Goal: Information Seeking & Learning: Learn about a topic

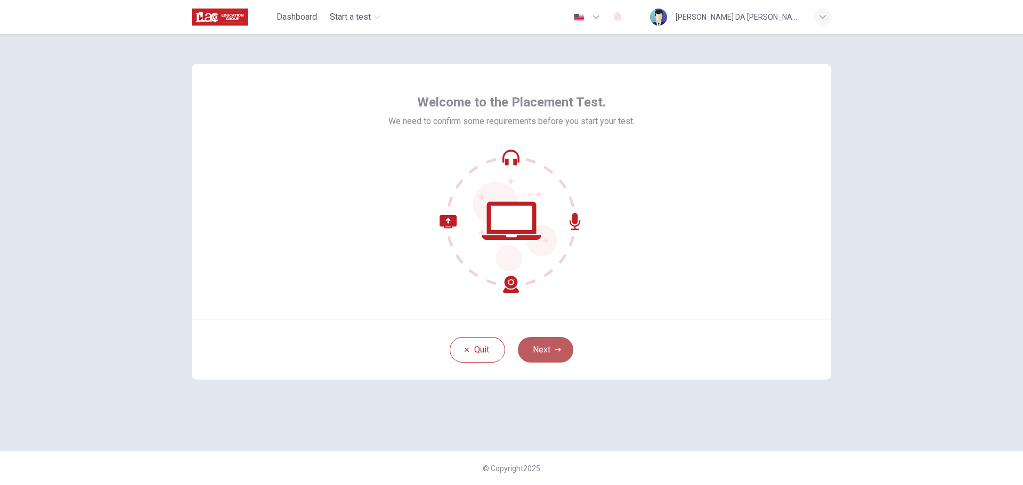
click at [554, 358] on button "Next" at bounding box center [545, 350] width 55 height 26
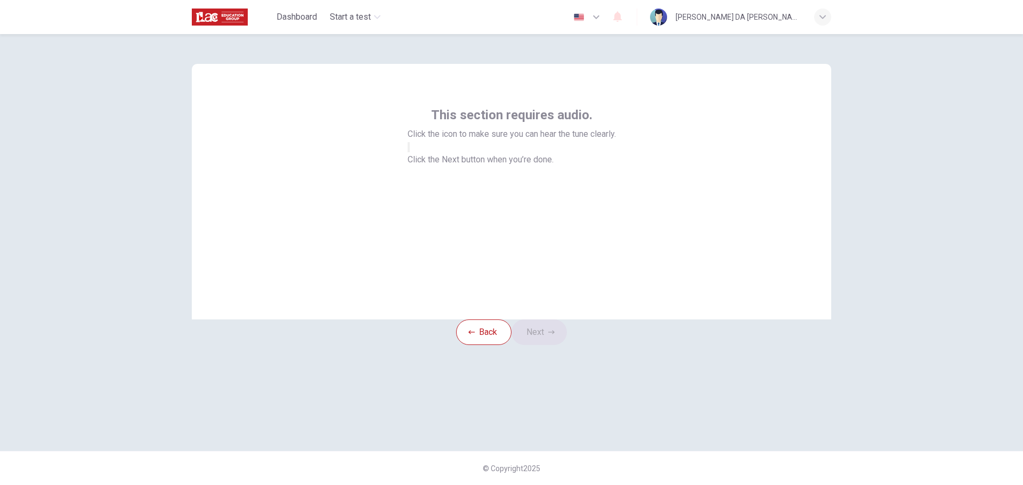
click at [409, 150] on icon "button" at bounding box center [409, 150] width 0 height 0
click at [567, 345] on button "Next" at bounding box center [539, 333] width 55 height 26
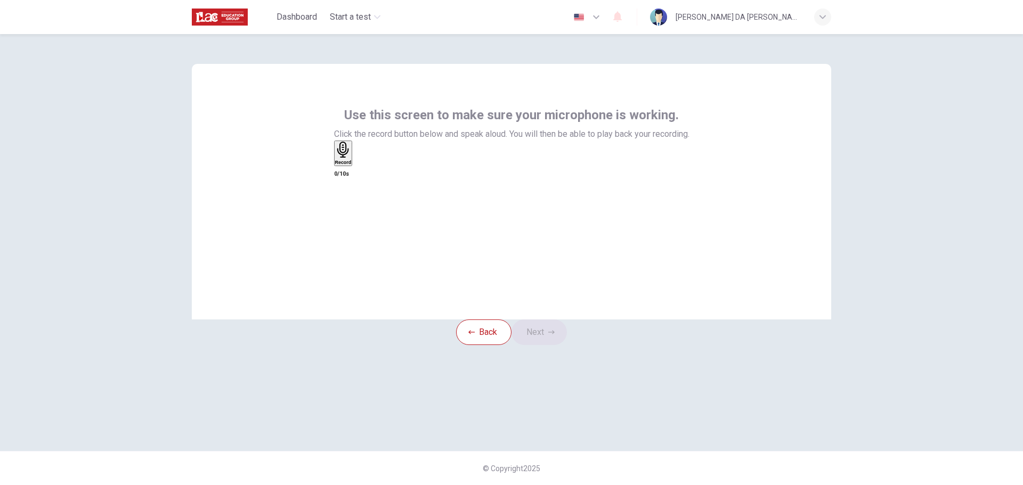
click at [349, 158] on icon "button" at bounding box center [343, 150] width 12 height 17
click at [344, 210] on icon "button" at bounding box center [339, 215] width 7 height 11
click at [549, 345] on button "Next" at bounding box center [539, 333] width 55 height 26
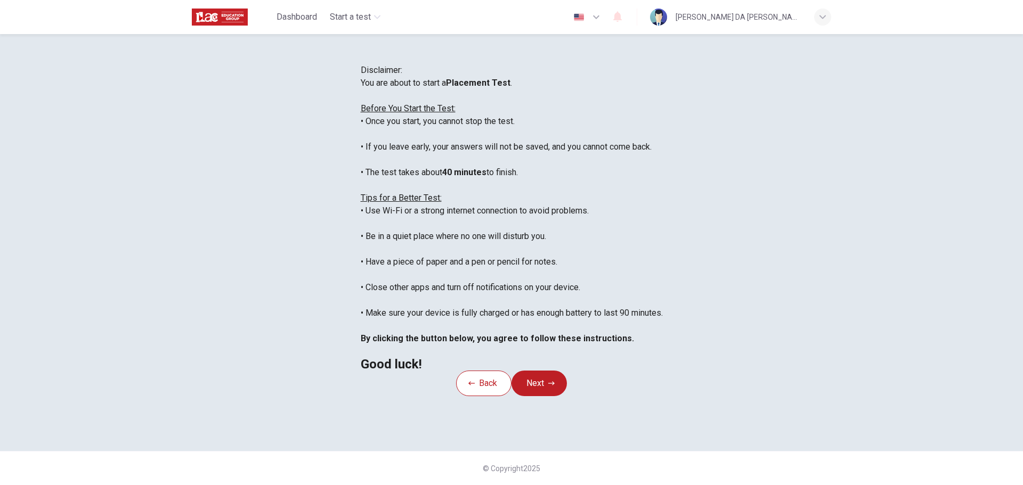
scroll to position [107, 0]
click at [555, 385] on icon "button" at bounding box center [551, 384] width 6 height 4
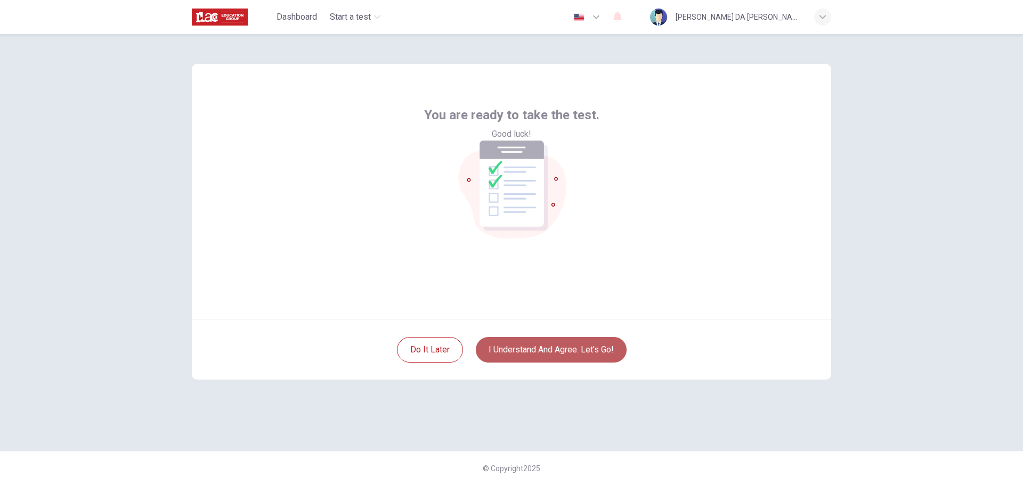
click at [550, 350] on button "I understand and agree. Let’s go!" at bounding box center [551, 350] width 151 height 26
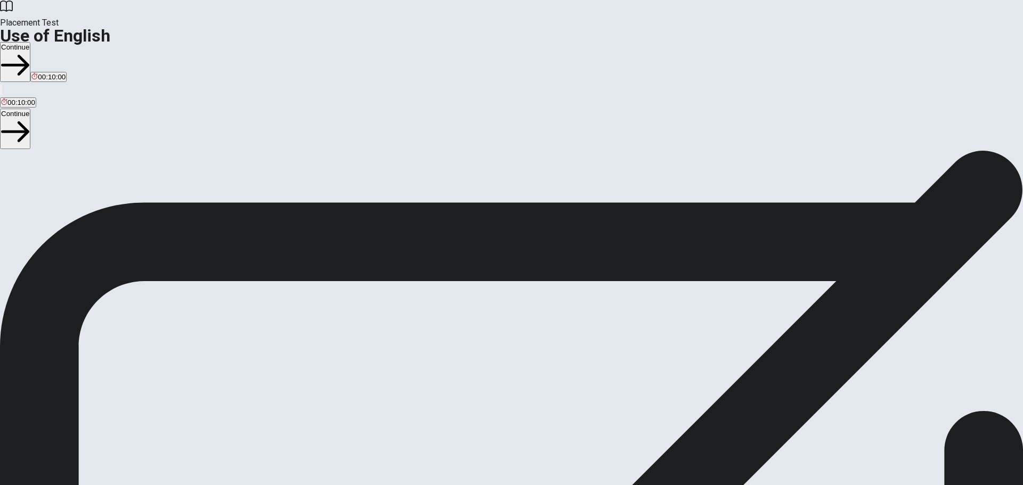
click at [30, 42] on button "Continue" at bounding box center [15, 62] width 30 height 40
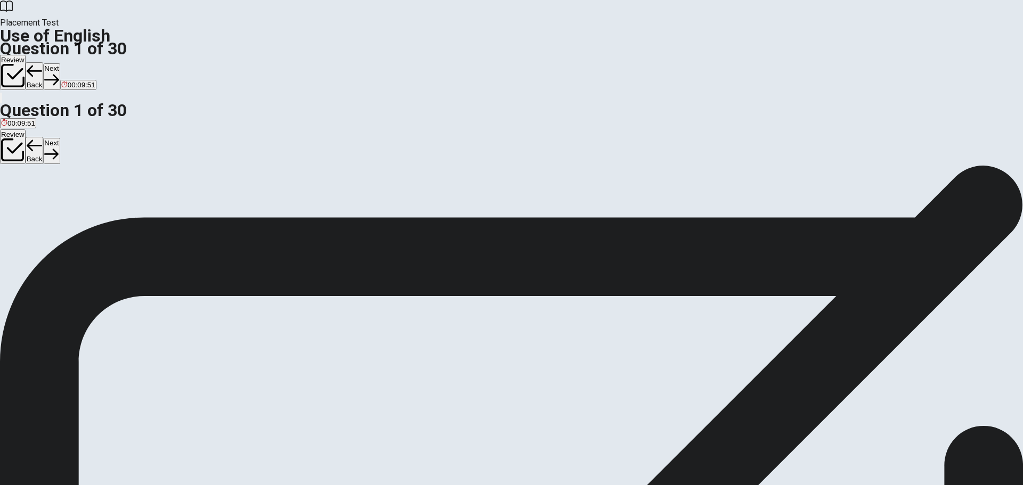
click at [24, 200] on span "is been" at bounding box center [12, 204] width 23 height 8
click at [60, 63] on button "Next" at bounding box center [51, 76] width 17 height 26
click at [38, 207] on span "have" at bounding box center [29, 204] width 15 height 8
click at [60, 63] on button "Next" at bounding box center [51, 76] width 17 height 26
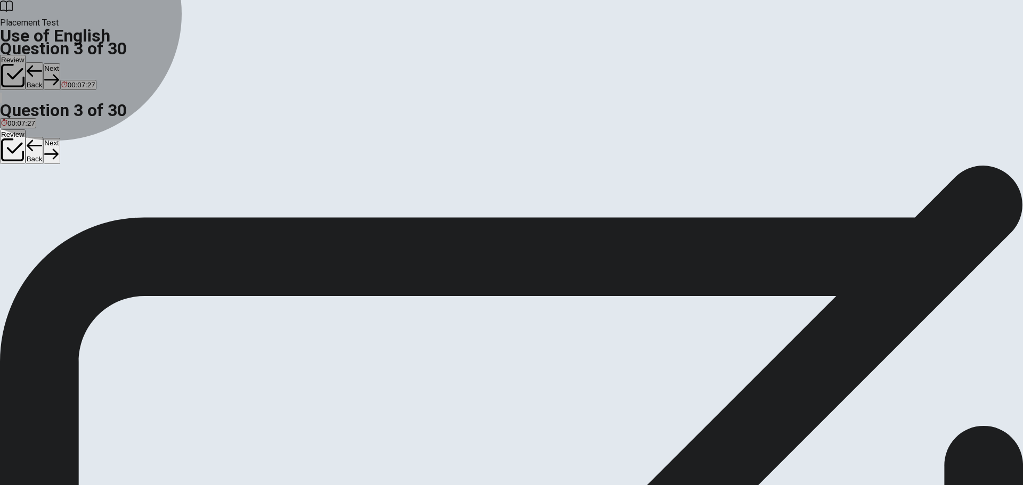
click at [103, 208] on span "are going" at bounding box center [88, 204] width 30 height 8
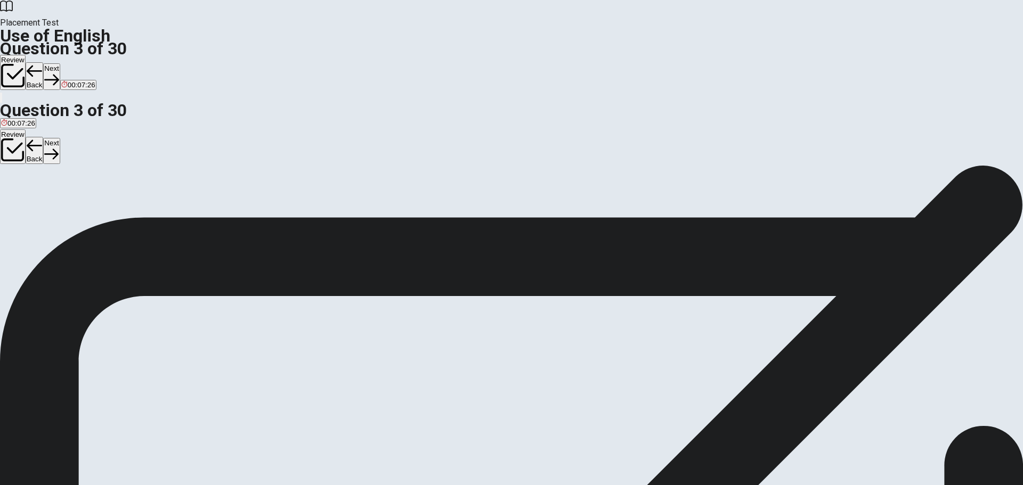
click at [60, 63] on button "Next" at bounding box center [51, 76] width 17 height 26
click at [19, 200] on span "going" at bounding box center [10, 204] width 18 height 8
click at [60, 63] on button "Next" at bounding box center [51, 76] width 17 height 26
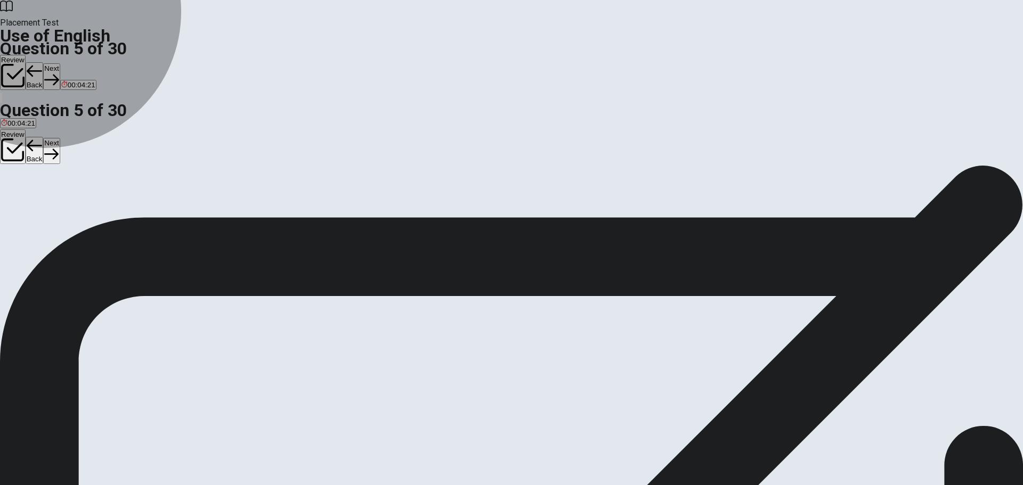
click at [20, 200] on span "watch" at bounding box center [10, 204] width 19 height 8
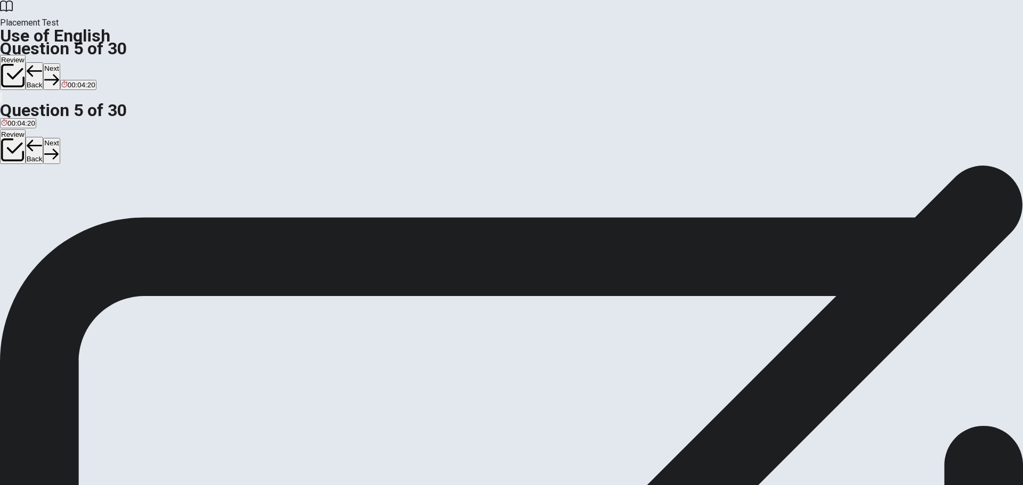
click at [60, 63] on button "Next" at bounding box center [51, 76] width 17 height 26
click at [64, 208] on span "read" at bounding box center [57, 204] width 14 height 8
click at [42, 63] on button "Next" at bounding box center [34, 76] width 17 height 26
click at [20, 200] on span "drives" at bounding box center [10, 204] width 19 height 8
click at [60, 63] on button "Next" at bounding box center [51, 76] width 17 height 26
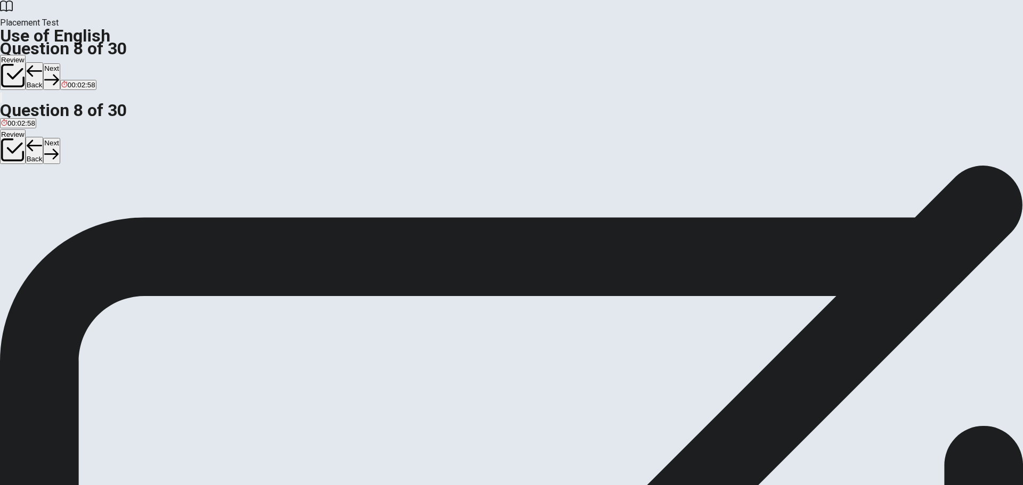
click at [42, 208] on span "tiger" at bounding box center [35, 204] width 14 height 8
click at [698, 55] on div "Review Back Next 00:02:57" at bounding box center [511, 79] width 1023 height 49
click at [60, 63] on button "Next" at bounding box center [51, 76] width 17 height 26
click at [46, 208] on span "slow" at bounding box center [39, 204] width 14 height 8
click at [60, 63] on button "Next" at bounding box center [51, 76] width 17 height 26
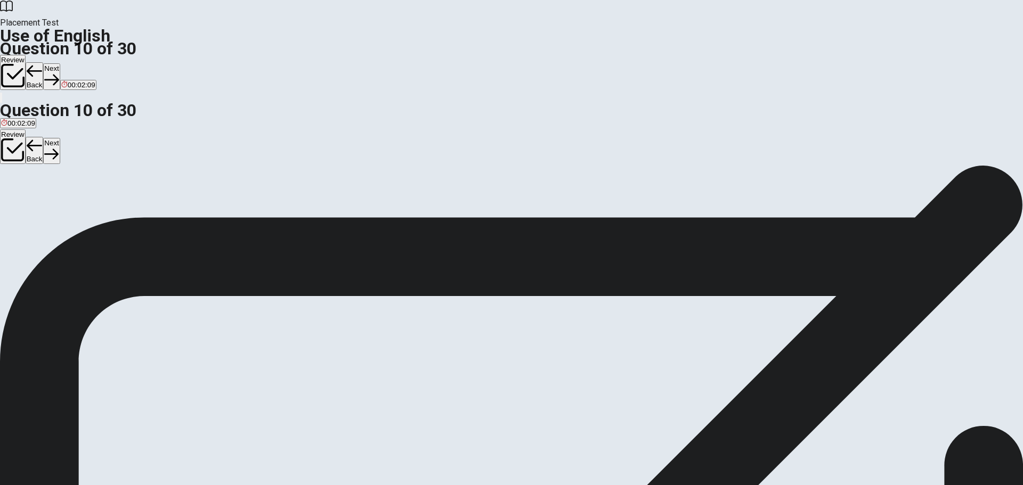
click at [29, 208] on span "going" at bounding box center [20, 204] width 18 height 8
click at [60, 63] on button "Next" at bounding box center [51, 76] width 17 height 26
click at [23, 200] on span "bought" at bounding box center [12, 204] width 22 height 8
click at [41, 72] on icon "button" at bounding box center [34, 79] width 14 height 14
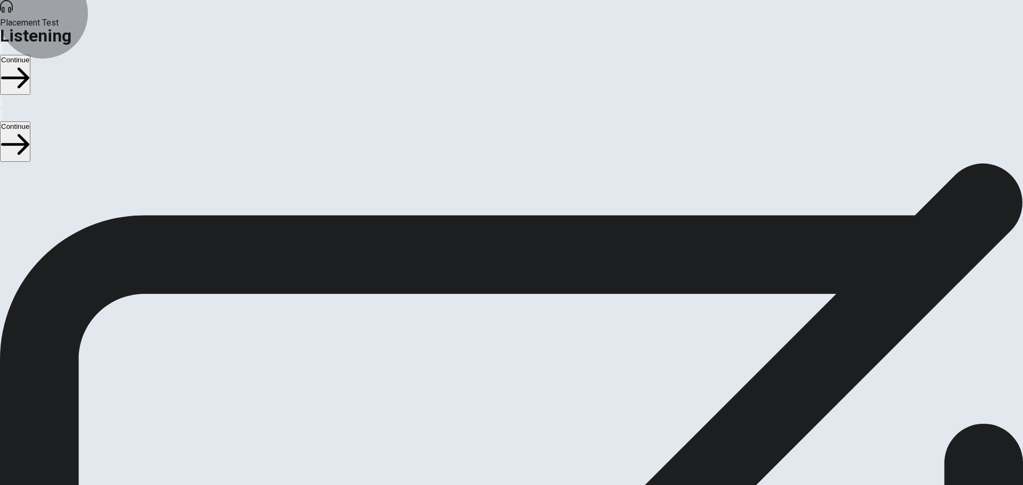
click at [30, 55] on button "Continue" at bounding box center [15, 75] width 30 height 40
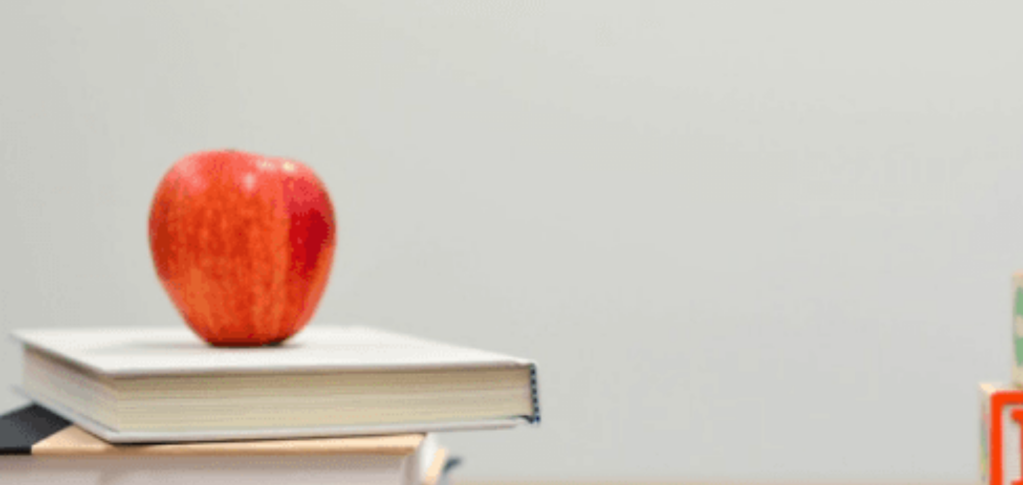
scroll to position [107, 0]
drag, startPoint x: 220, startPoint y: 151, endPoint x: 196, endPoint y: 151, distance: 24.5
click at [196, 412] on div "04m 44s" at bounding box center [511, 418] width 1023 height 13
drag, startPoint x: 219, startPoint y: 152, endPoint x: 195, endPoint y: 148, distance: 24.9
click at [195, 412] on div "04m 43s" at bounding box center [511, 418] width 1023 height 13
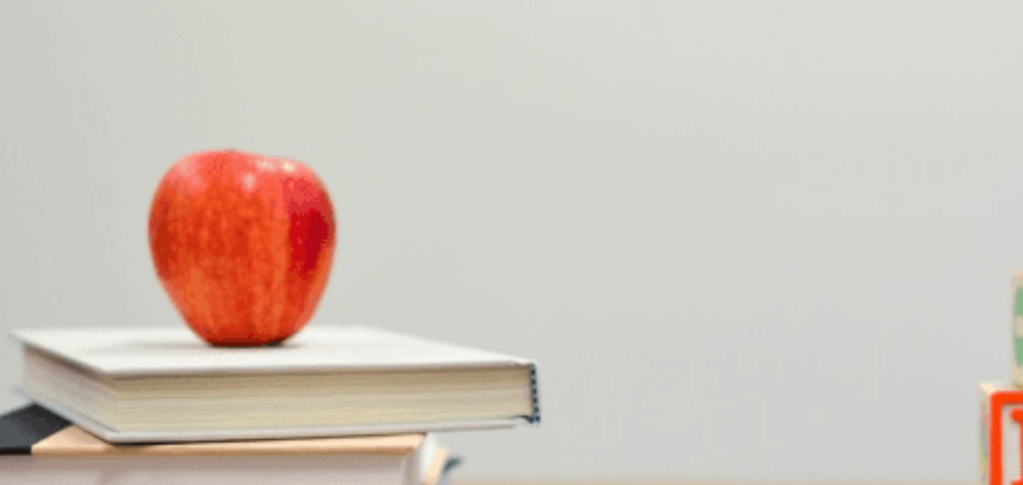
scroll to position [639, 0]
drag, startPoint x: 220, startPoint y: 154, endPoint x: 188, endPoint y: 153, distance: 32.0
click at [188, 163] on div "Question 1 What does the man give the woman at the end? A A bag tag B A ticket …" at bounding box center [511, 294] width 1023 height 262
click at [209, 412] on div at bounding box center [511, 412] width 1023 height 0
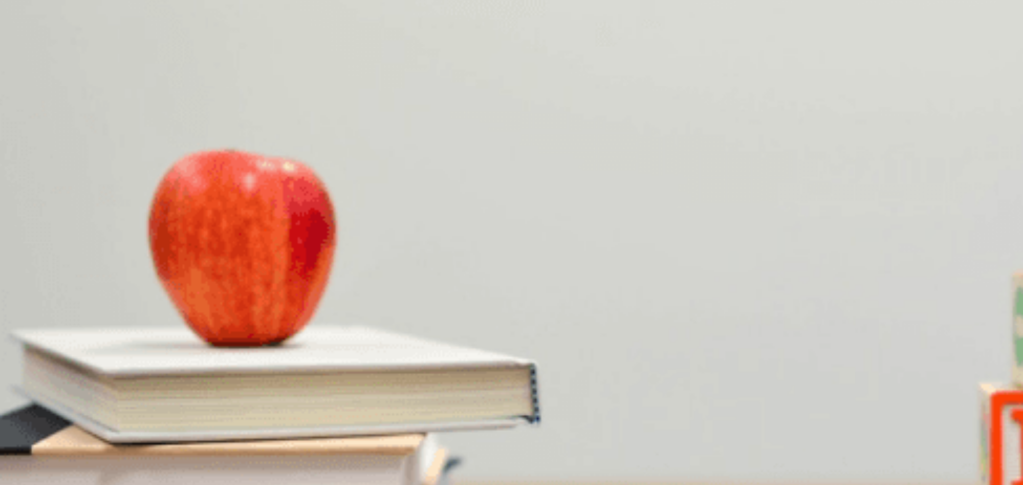
click at [209, 412] on div at bounding box center [511, 412] width 1023 height 0
click at [139, 218] on span "A boarding pass" at bounding box center [113, 214] width 51 height 8
click at [99, 300] on span "Flight 400" at bounding box center [83, 304] width 31 height 8
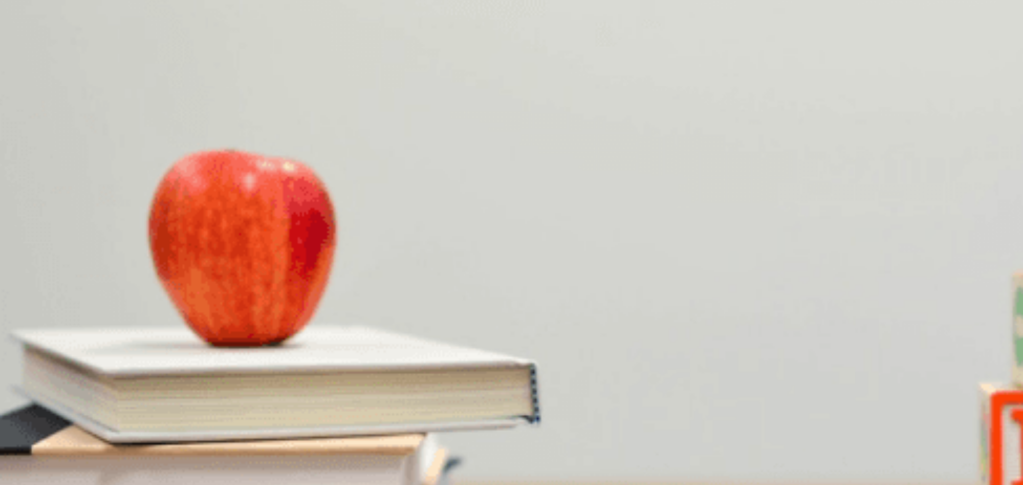
scroll to position [213, 0]
click at [258, 412] on div at bounding box center [511, 412] width 1023 height 0
drag, startPoint x: 302, startPoint y: 153, endPoint x: 263, endPoint y: 153, distance: 38.9
click at [263, 412] on div at bounding box center [511, 412] width 1023 height 0
drag, startPoint x: 506, startPoint y: 293, endPoint x: 524, endPoint y: 293, distance: 17.6
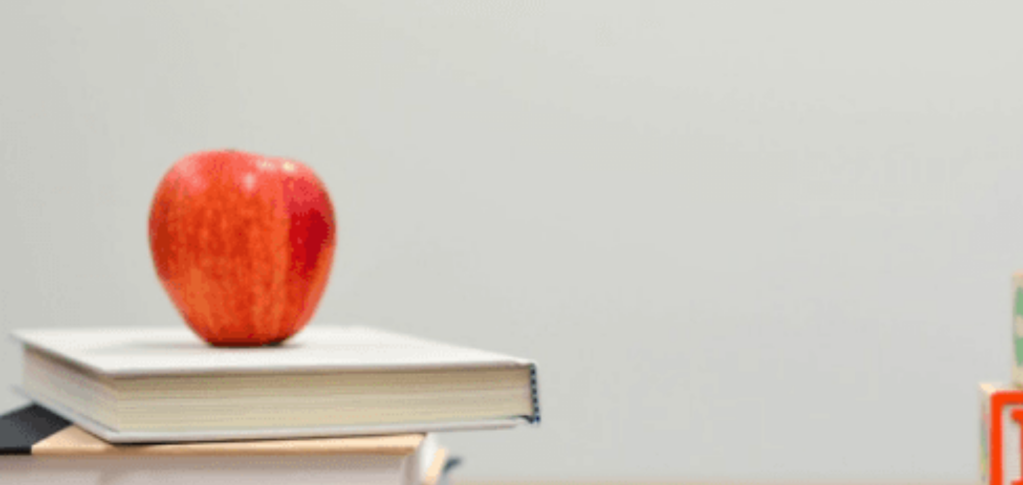
click at [48, 263] on span "Two" at bounding box center [42, 259] width 13 height 8
click at [270, 336] on button "D [GEOGRAPHIC_DATA]" at bounding box center [232, 345] width 76 height 18
click at [177, 390] on span "At an airport" at bounding box center [157, 394] width 39 height 8
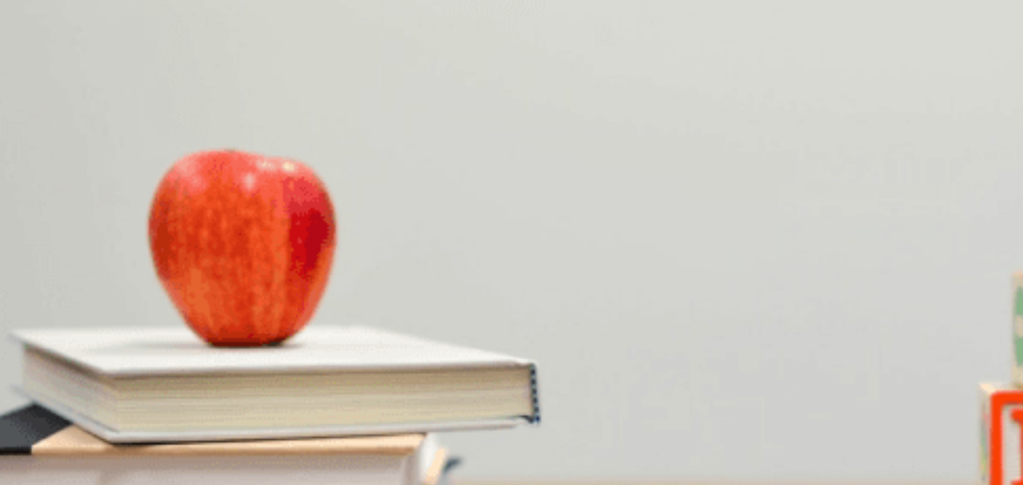
click at [322, 412] on div at bounding box center [511, 412] width 1023 height 0
drag, startPoint x: 335, startPoint y: 156, endPoint x: 350, endPoint y: 150, distance: 15.5
click at [337, 412] on div at bounding box center [511, 412] width 1023 height 0
click at [352, 412] on div at bounding box center [511, 412] width 1023 height 0
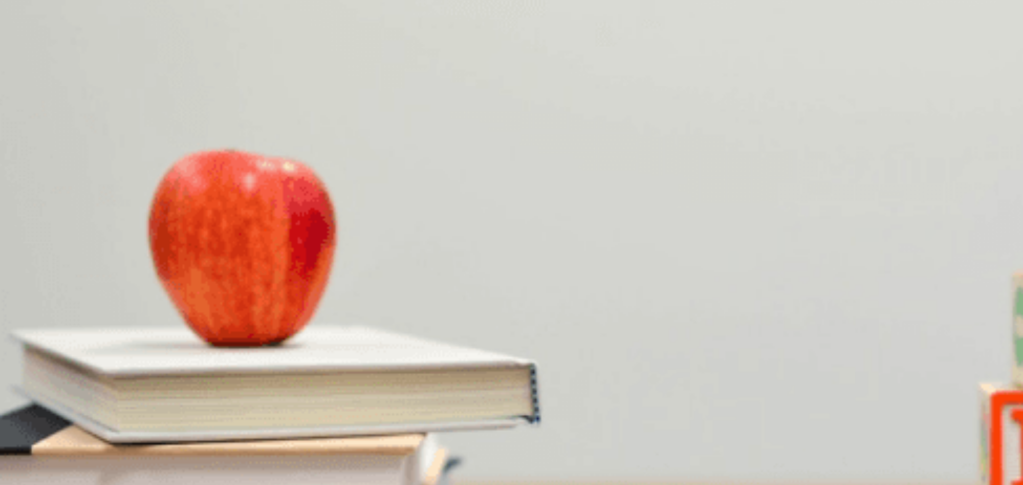
click at [30, 55] on button "Continue" at bounding box center [15, 75] width 30 height 40
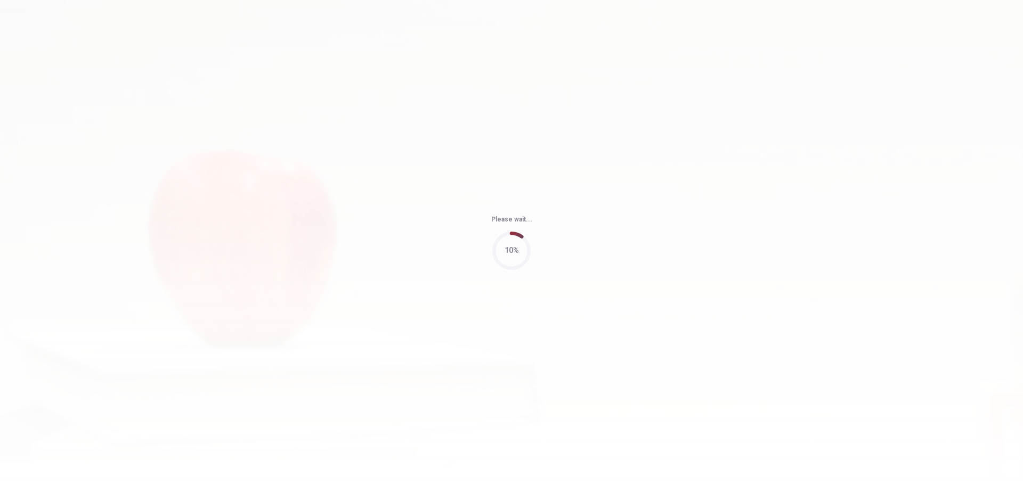
type input "64"
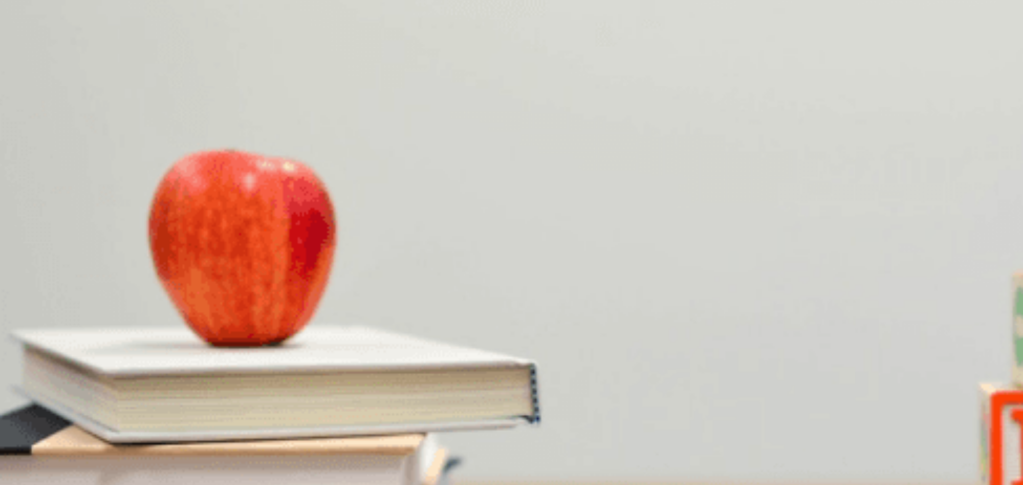
click at [72, 210] on span "30 minutes" at bounding box center [55, 214] width 35 height 8
click at [120, 300] on span "[PERSON_NAME]" at bounding box center [91, 304] width 59 height 8
click at [43, 255] on span "4 p.m." at bounding box center [33, 259] width 20 height 8
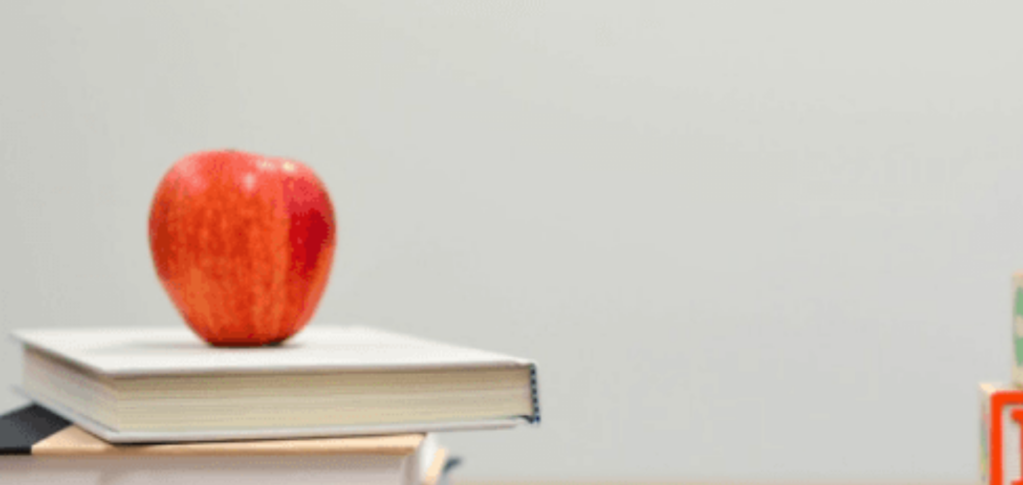
click at [43, 255] on span "4 p.m." at bounding box center [33, 259] width 20 height 8
click at [172, 336] on button "C Reschedule the appointment" at bounding box center [125, 345] width 93 height 18
click at [60, 390] on span "At a dentist’s office" at bounding box center [30, 394] width 59 height 8
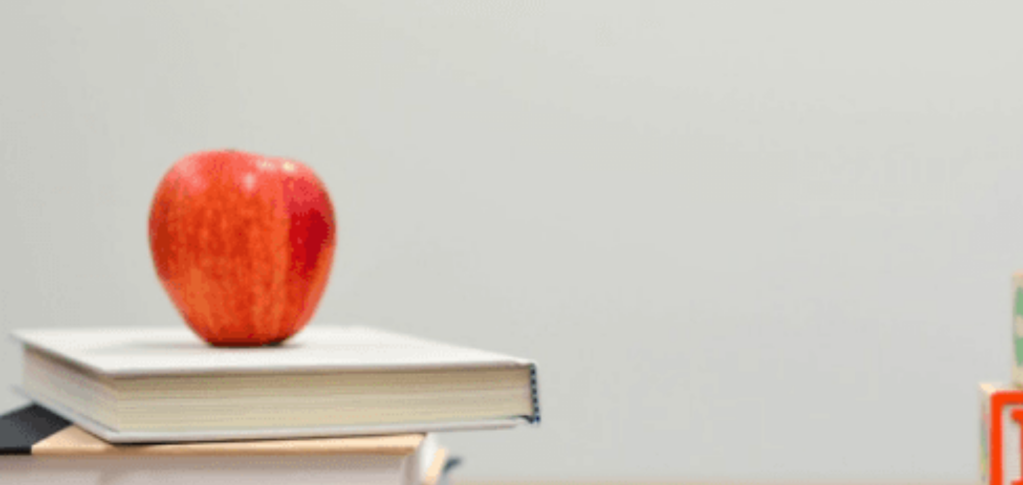
scroll to position [834, 0]
click at [220, 345] on span "Call the dentist" at bounding box center [196, 349] width 47 height 8
click at [30, 55] on button "Continue" at bounding box center [15, 75] width 30 height 40
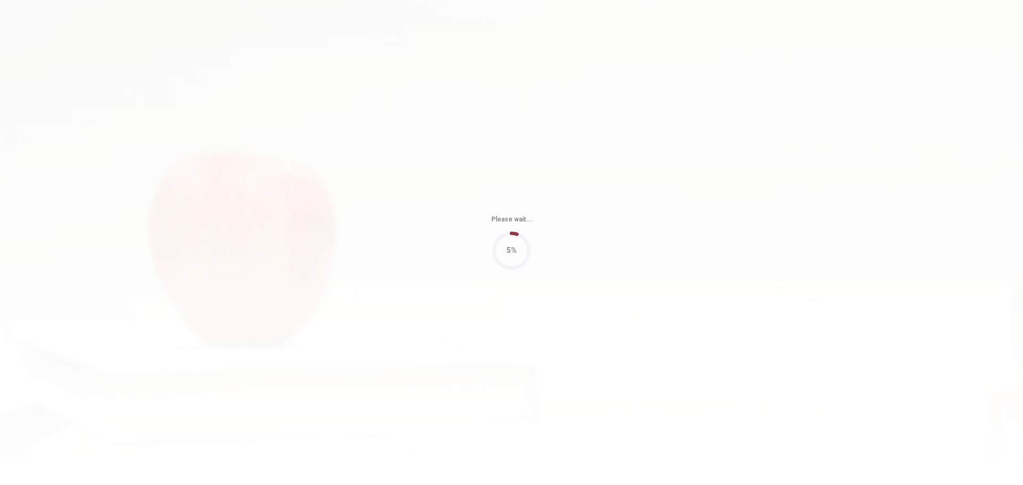
type input "63"
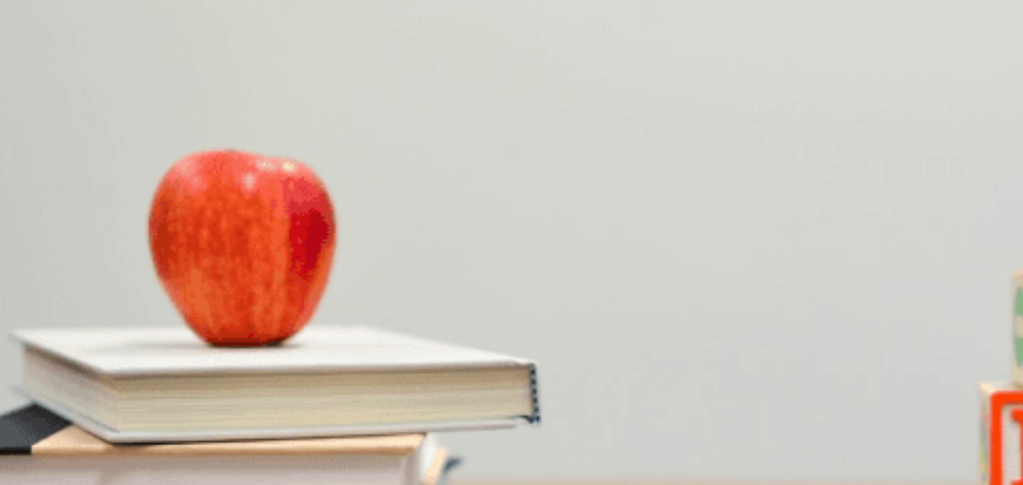
scroll to position [266, 0]
click at [13, 255] on span "$60" at bounding box center [7, 259] width 12 height 8
click at [143, 345] on span "By card" at bounding box center [131, 349] width 24 height 8
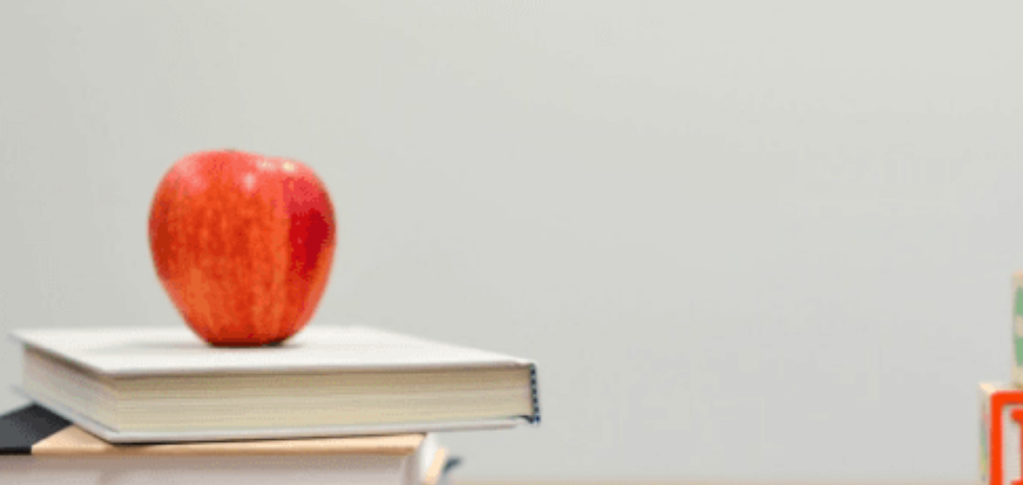
click at [31, 210] on span "Reserved" at bounding box center [16, 214] width 30 height 8
click at [46, 390] on span "A sports game" at bounding box center [23, 394] width 45 height 8
click at [35, 300] on span "Two" at bounding box center [28, 304] width 13 height 8
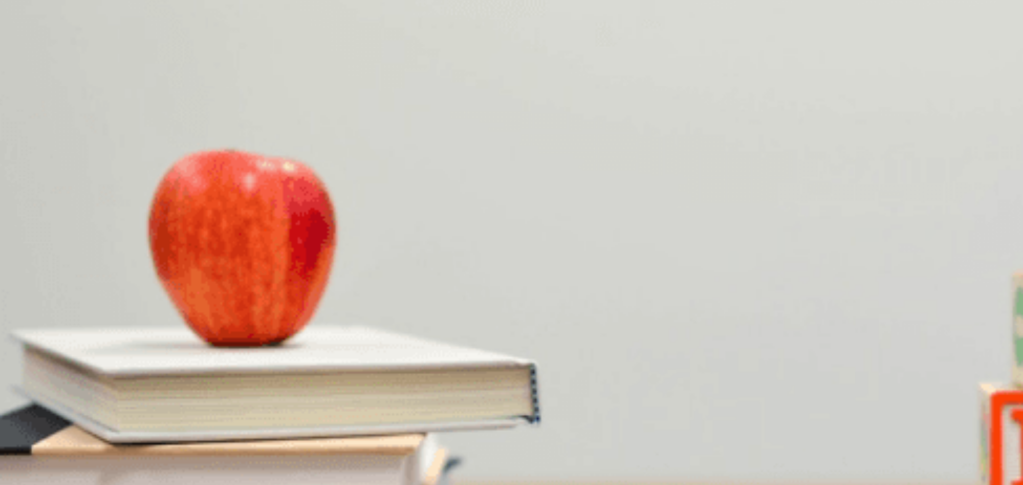
click at [30, 55] on button "Continue" at bounding box center [15, 75] width 30 height 40
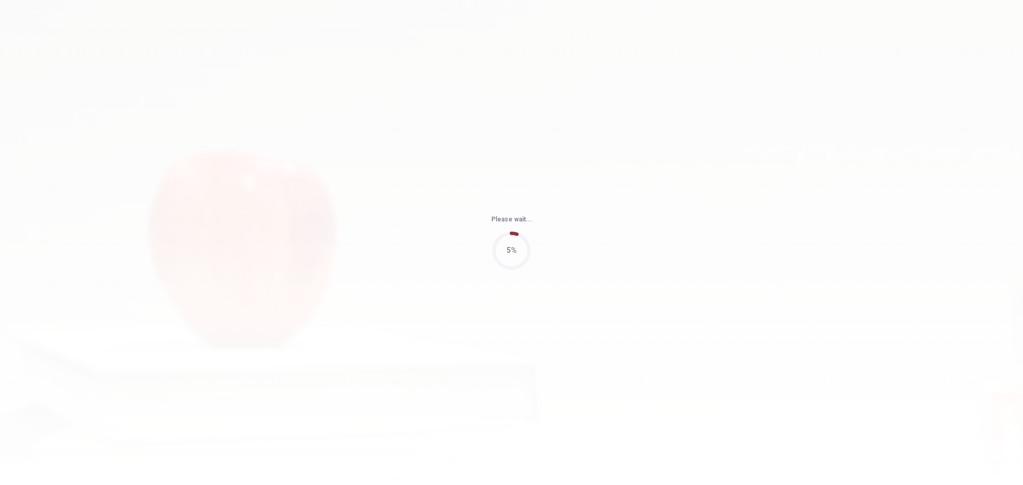
type input "57"
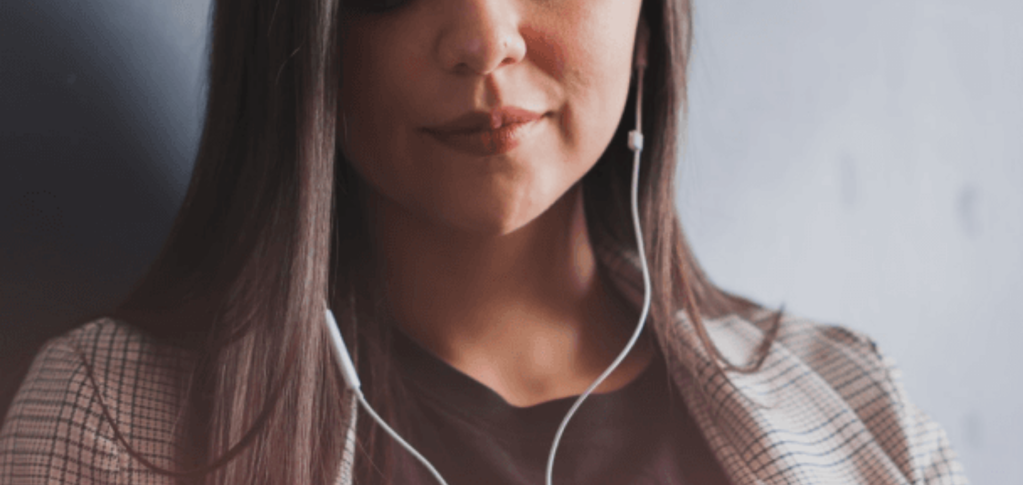
scroll to position [0, 0]
click at [30, 55] on button "Continue" at bounding box center [15, 75] width 30 height 40
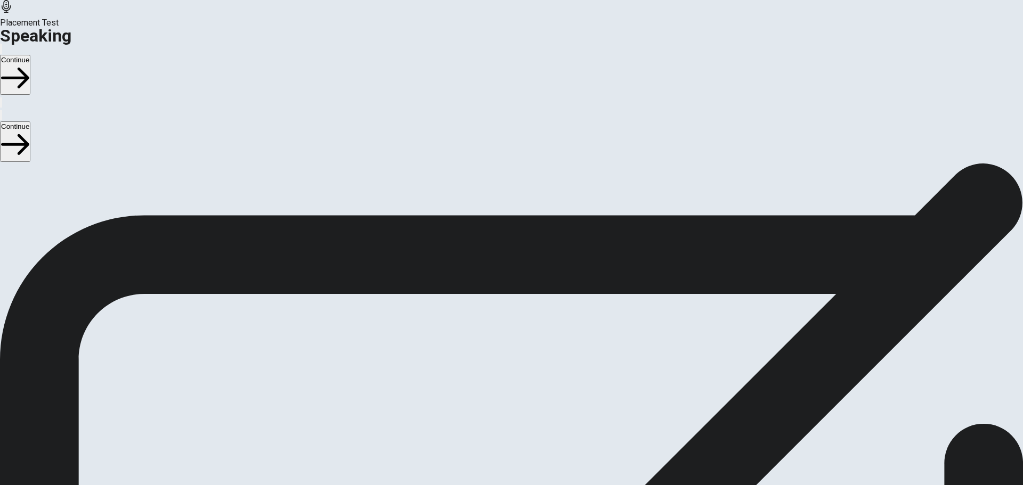
click at [531, 414] on icon at bounding box center [512, 433] width 38 height 38
click at [528, 339] on icon at bounding box center [512, 355] width 32 height 32
click at [518, 339] on icon at bounding box center [507, 355] width 23 height 32
click at [499, 384] on icon "Play Audio" at bounding box center [499, 384] width 0 height 0
click at [497, 384] on icon "Record Again" at bounding box center [497, 384] width 0 height 0
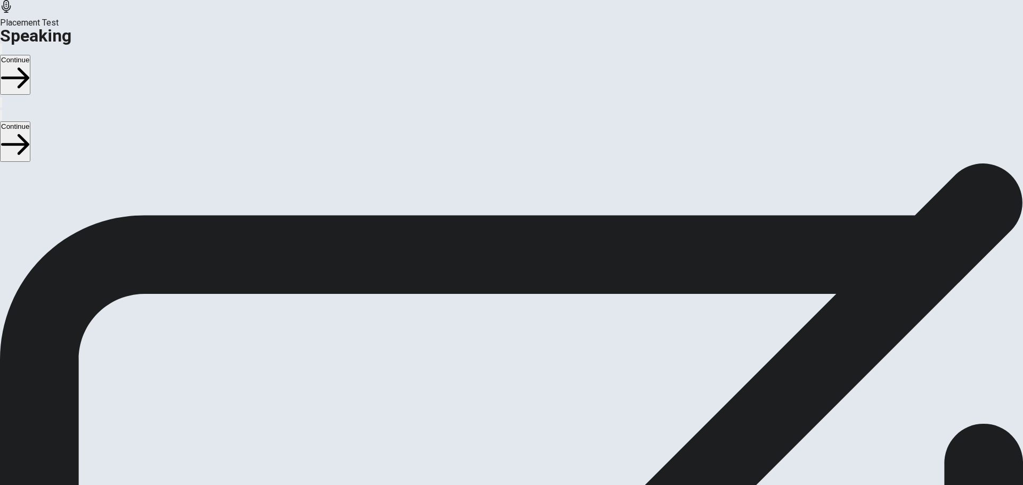
click at [524, 414] on icon at bounding box center [510, 433] width 27 height 38
click at [534, 375] on button "Record Again" at bounding box center [511, 401] width 45 height 52
click at [510, 384] on icon "Play Audio" at bounding box center [505, 390] width 10 height 13
click at [30, 55] on button "Continue" at bounding box center [15, 75] width 30 height 40
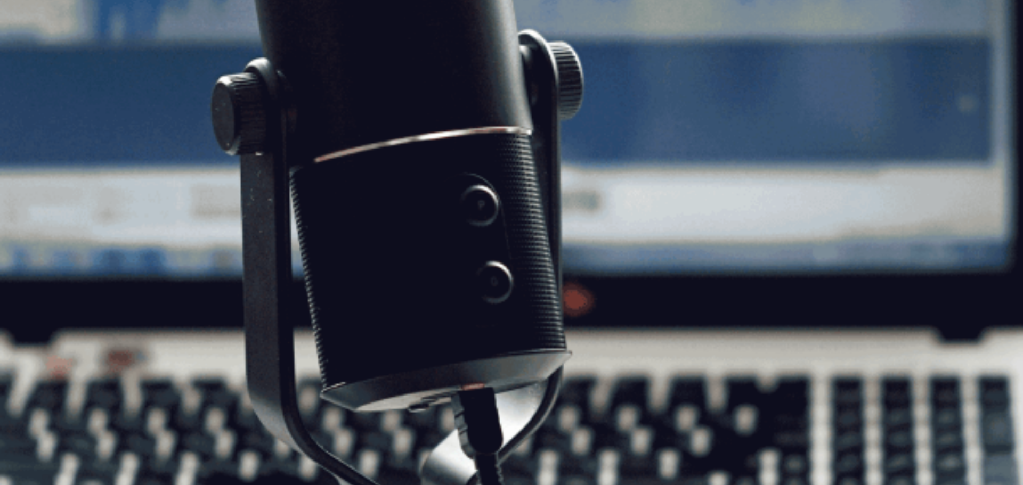
click at [30, 55] on button "Continue" at bounding box center [15, 75] width 30 height 40
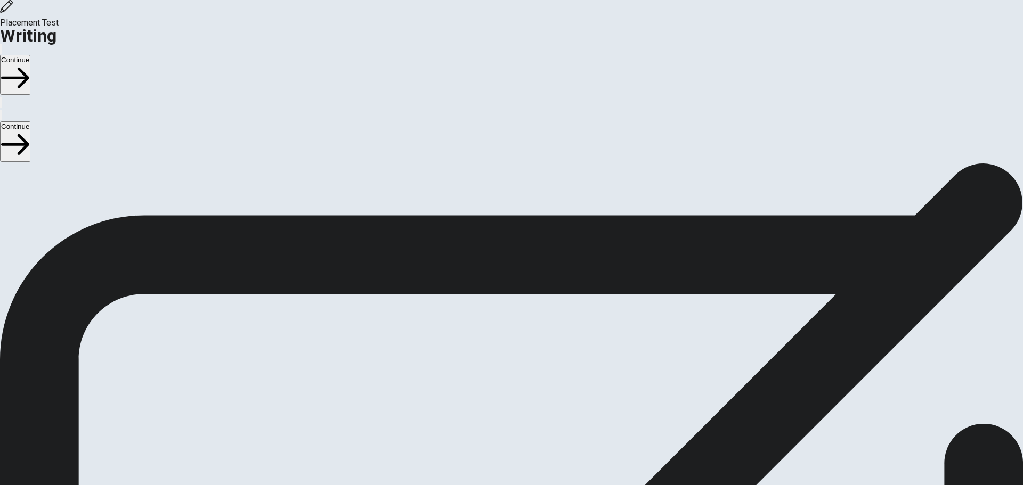
click at [30, 55] on button "Continue" at bounding box center [15, 75] width 30 height 40
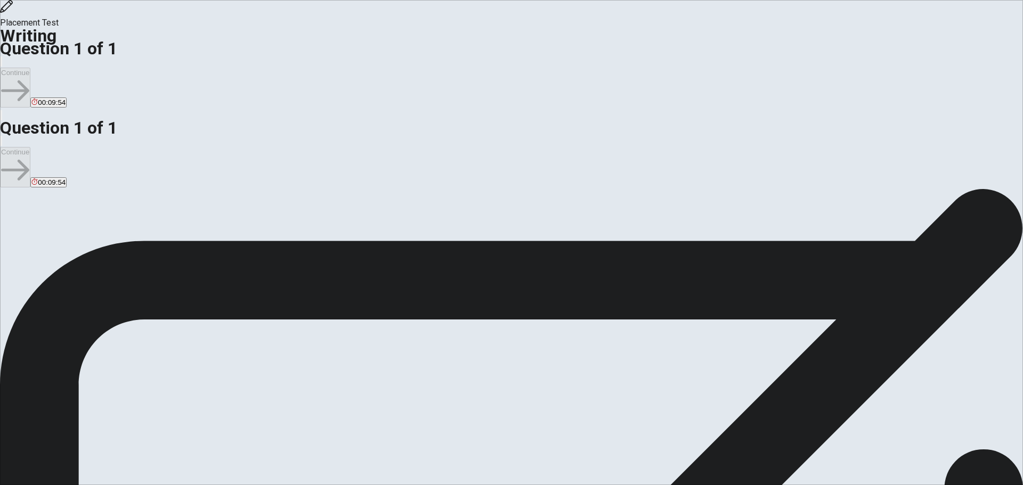
type textarea "i"
drag, startPoint x: 206, startPoint y: 302, endPoint x: 278, endPoint y: 303, distance: 71.9
click at [227, 303] on span "Write about your opinion on a topic. Important things to remember: Try to write…" at bounding box center [113, 316] width 227 height 202
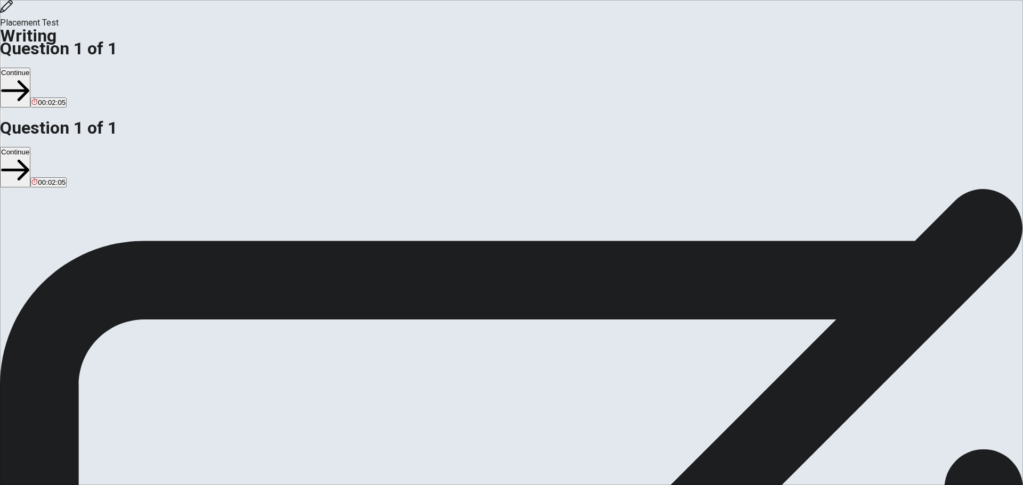
type textarea "I am ceative. I am not good writing in english. So So, I can only understand ve…"
click at [30, 68] on button "Continue" at bounding box center [15, 88] width 30 height 40
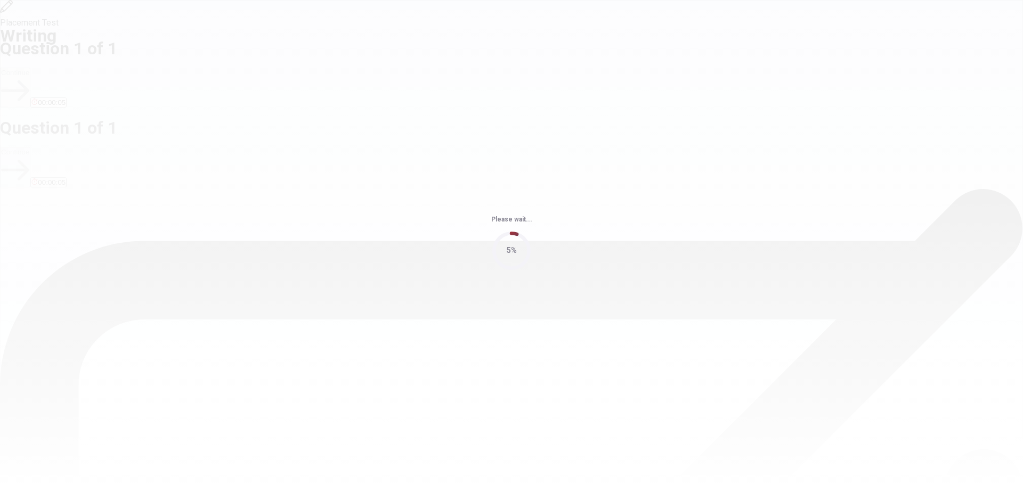
scroll to position [0, 0]
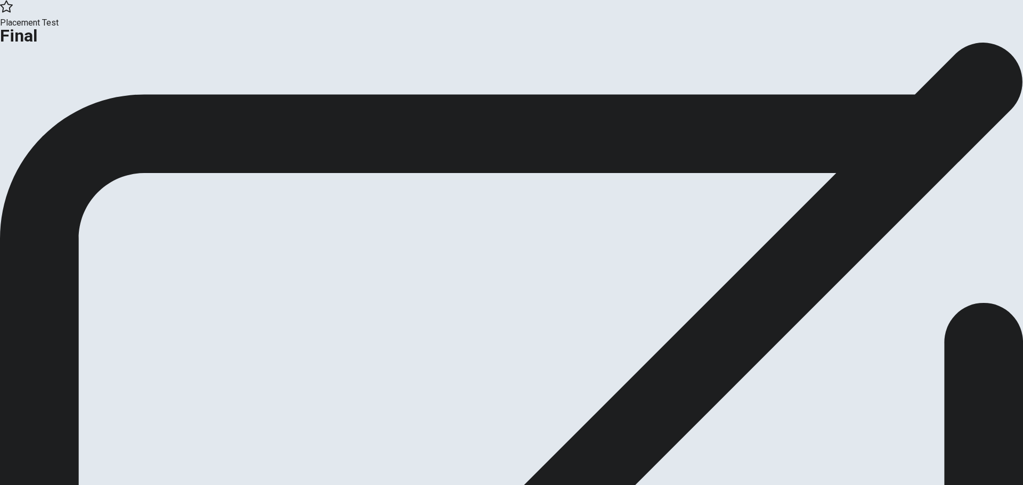
click at [44, 92] on icon "button" at bounding box center [39, 87] width 11 height 11
